Goal: Go to known website: Access a specific website the user already knows

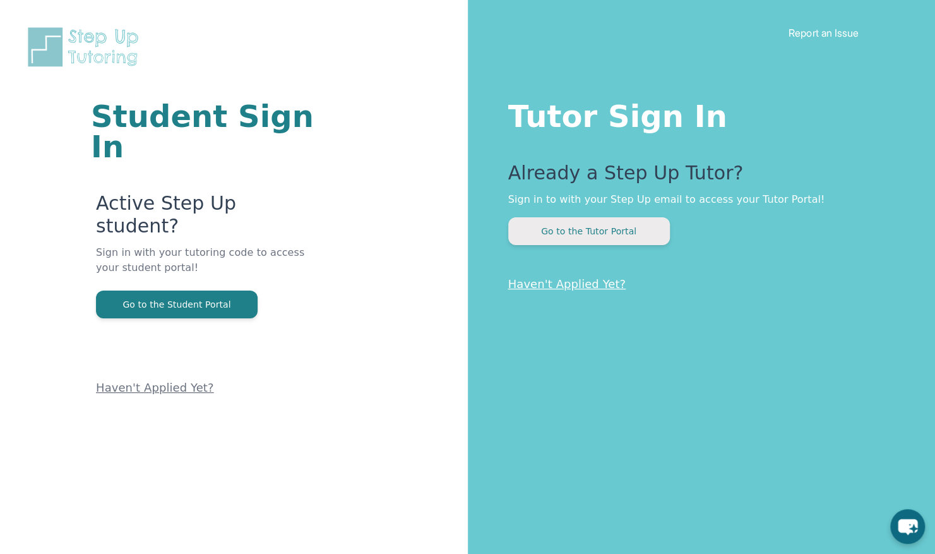
click at [558, 240] on button "Go to the Tutor Portal" at bounding box center [589, 231] width 162 height 28
